Goal: Browse casually

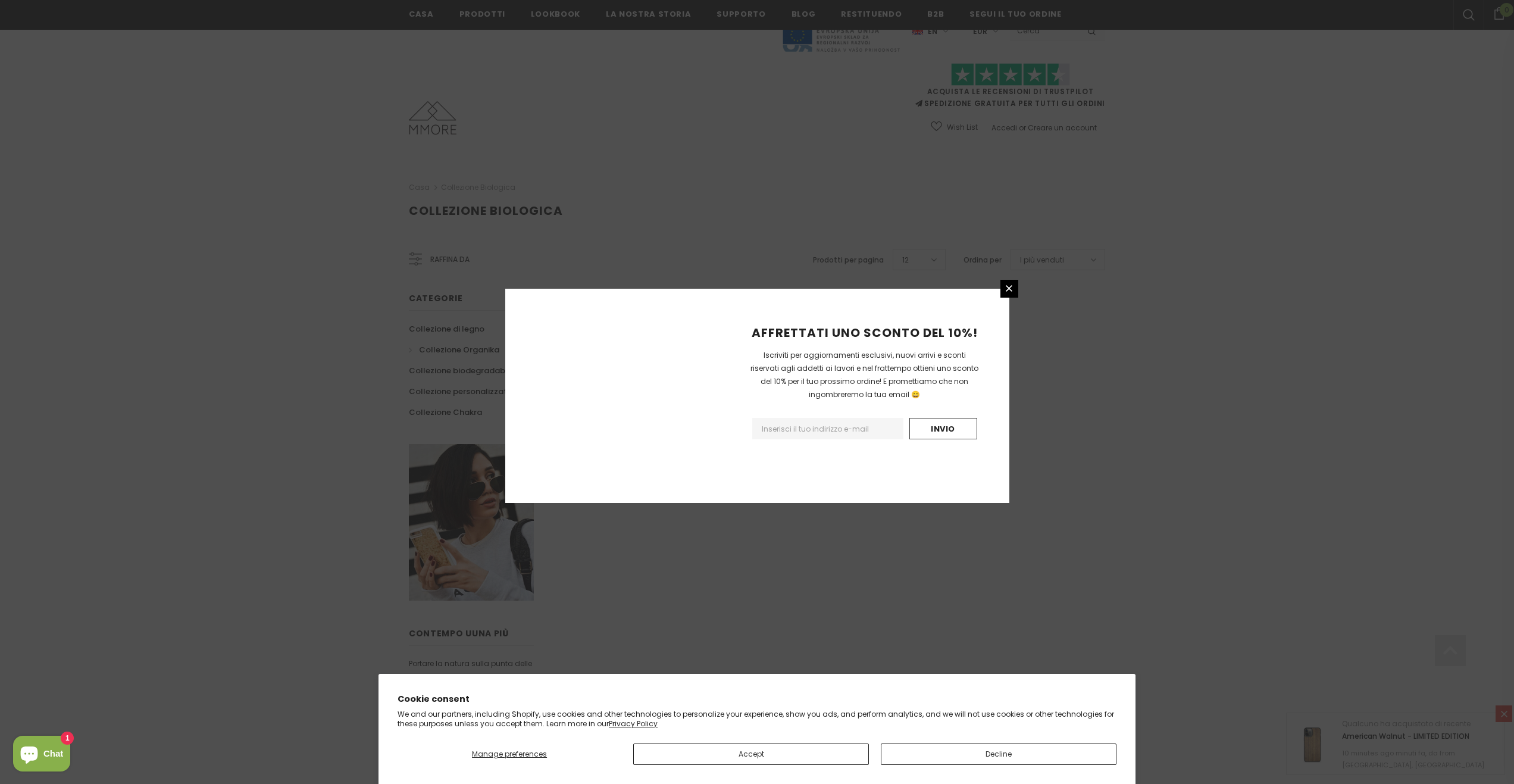
scroll to position [433, 0]
